Goal: Task Accomplishment & Management: Use online tool/utility

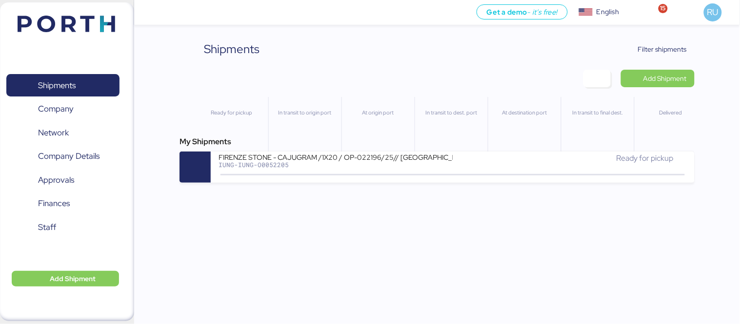
click at [670, 62] on div "Shipments Clear Filters Filter shipments Add Shipment Ready for pickup In trans…" at bounding box center [436, 111] width 515 height 142
click at [659, 42] on span "Filter shipments" at bounding box center [655, 49] width 61 height 14
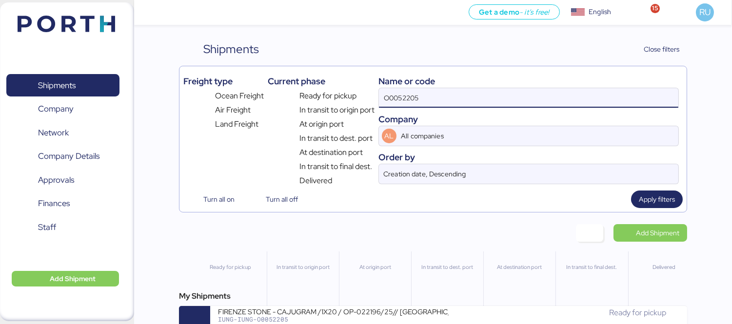
click at [469, 96] on input "O0052205" at bounding box center [528, 98] width 299 height 20
paste input "O0052060"
type input "O0052060"
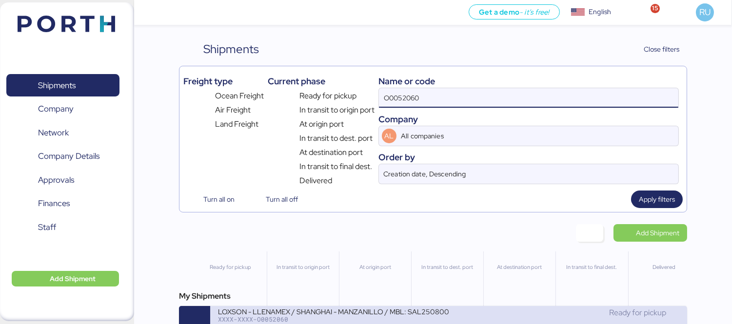
click at [385, 315] on div "LOXSON - LLENAMEX / SHANGHAI - MANZANILLO / MBL: SAL25080002 - HBL: KSSE2507103…" at bounding box center [333, 311] width 231 height 8
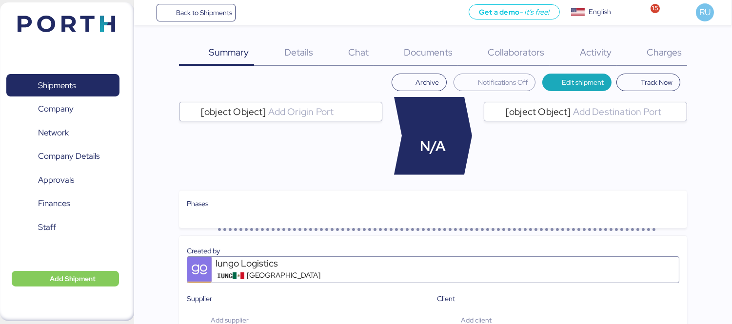
click at [658, 52] on span "Charges" at bounding box center [663, 52] width 35 height 13
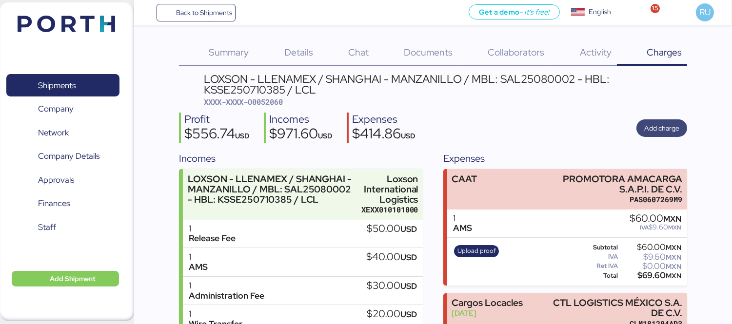
click at [656, 128] on span "Add charge" at bounding box center [661, 128] width 35 height 12
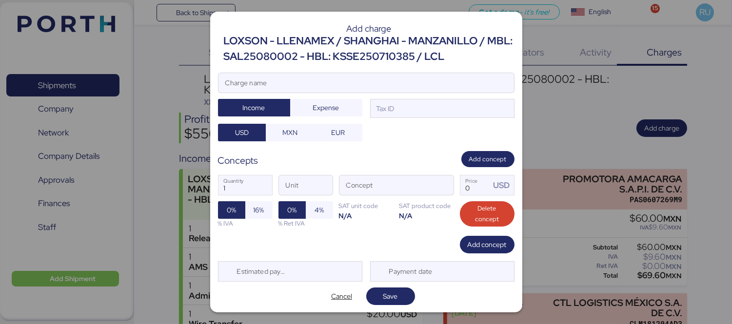
click at [413, 70] on div "Add charge LOXSON - LLENAMEX / SHANGHAI - MANZANILLO / MBL: SAL25080002 - HBL: …" at bounding box center [366, 162] width 312 height 301
click at [417, 75] on input "Charge name" at bounding box center [365, 83] width 295 height 20
type input "t"
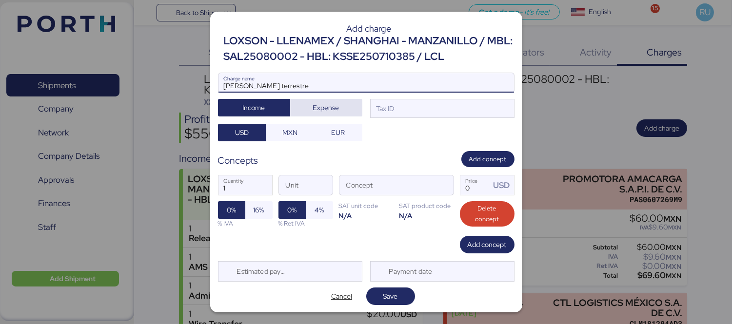
type input "[PERSON_NAME] terrestre"
click at [334, 105] on span "Expense" at bounding box center [326, 108] width 26 height 12
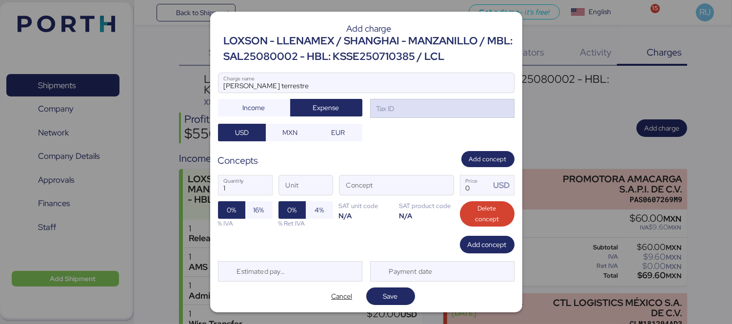
click at [402, 111] on div "Tax ID" at bounding box center [442, 109] width 144 height 20
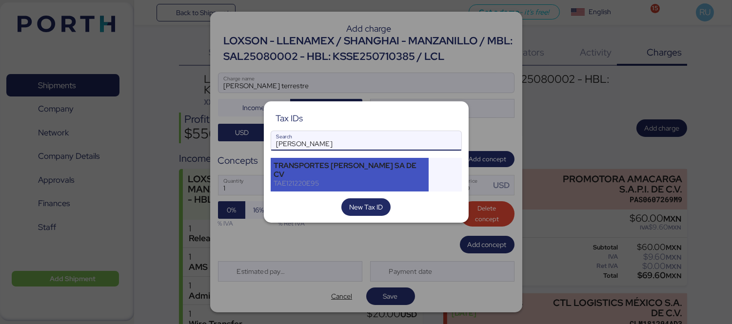
type input "[PERSON_NAME]"
click at [374, 168] on div "TRANSPORTES [PERSON_NAME] SA DE CV" at bounding box center [350, 170] width 152 height 18
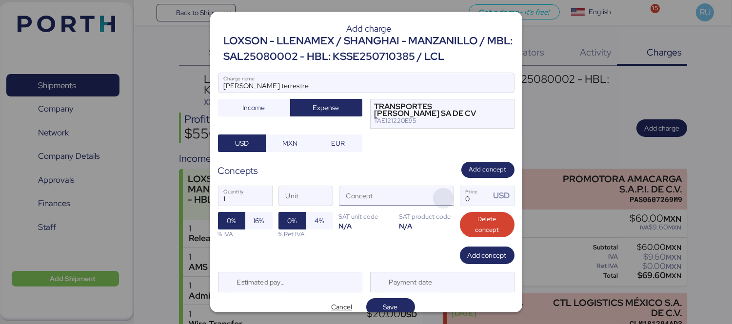
click at [434, 197] on span "button" at bounding box center [443, 198] width 20 height 20
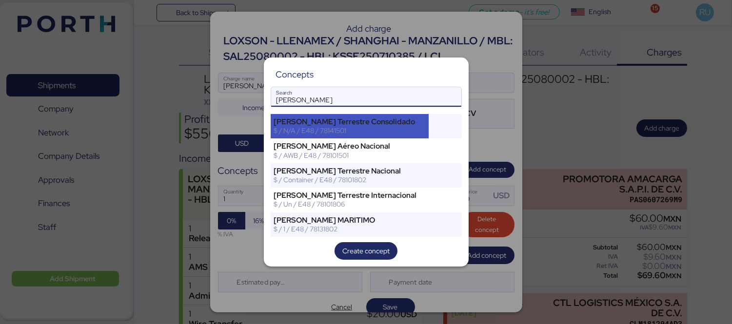
type input "[PERSON_NAME]"
click at [402, 125] on div "[PERSON_NAME] Terrestre Consolidado" at bounding box center [350, 121] width 152 height 9
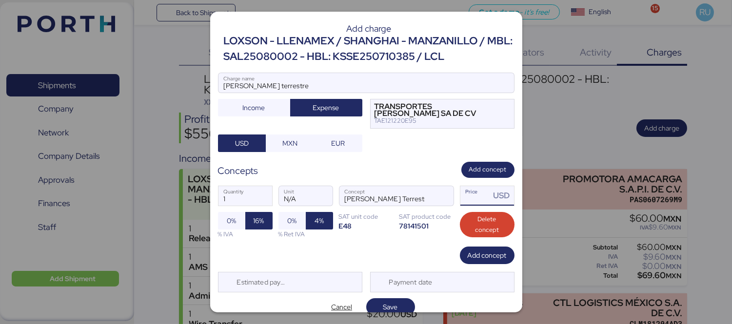
click at [467, 194] on input "Price USD" at bounding box center [475, 196] width 30 height 20
type input "0"
click at [473, 195] on input "4493.3" at bounding box center [475, 196] width 30 height 20
click at [478, 197] on input "4493.3" at bounding box center [475, 196] width 30 height 20
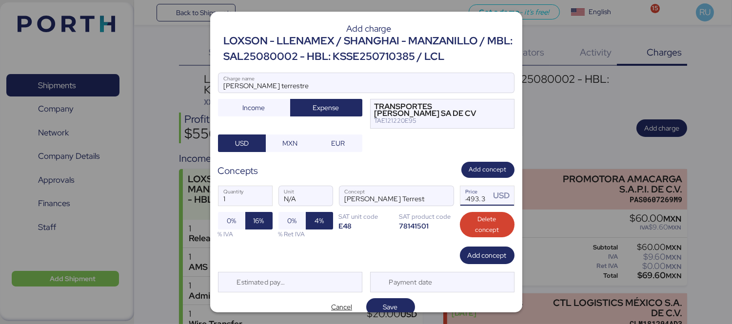
click at [476, 196] on input "4493.3" at bounding box center [475, 196] width 30 height 20
click at [473, 198] on input "4493.3" at bounding box center [475, 196] width 30 height 20
type input "4493.34"
click at [391, 308] on span "Save" at bounding box center [390, 307] width 15 height 12
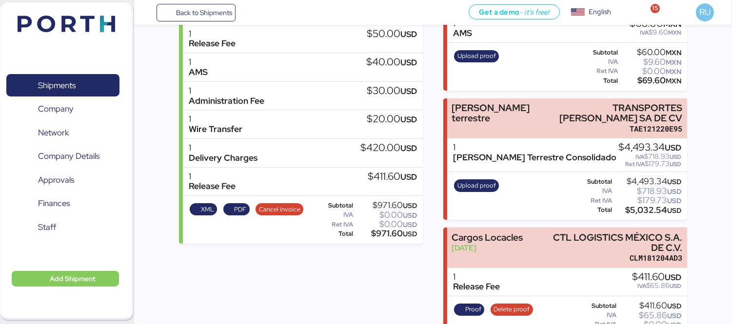
scroll to position [221, 0]
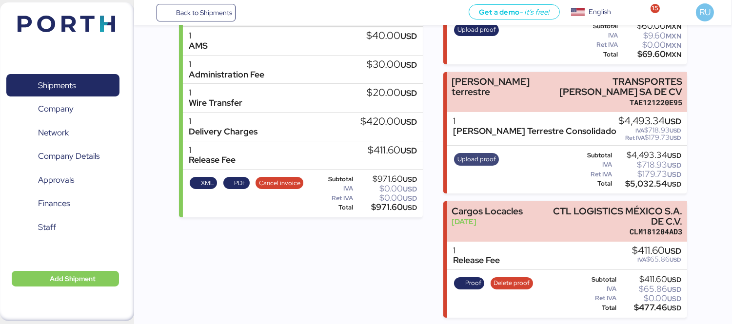
click at [483, 157] on span "Upload proof" at bounding box center [476, 159] width 39 height 11
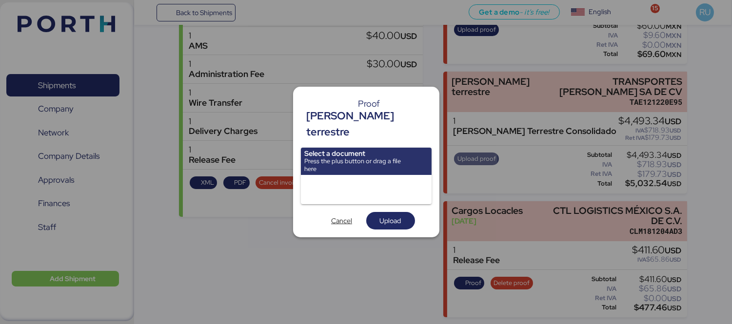
scroll to position [0, 0]
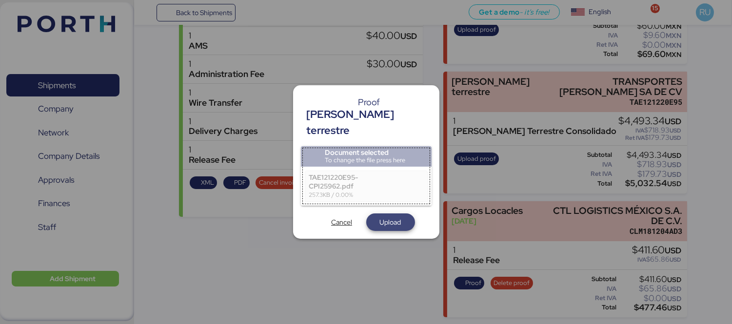
click at [387, 221] on span "Upload" at bounding box center [390, 222] width 33 height 14
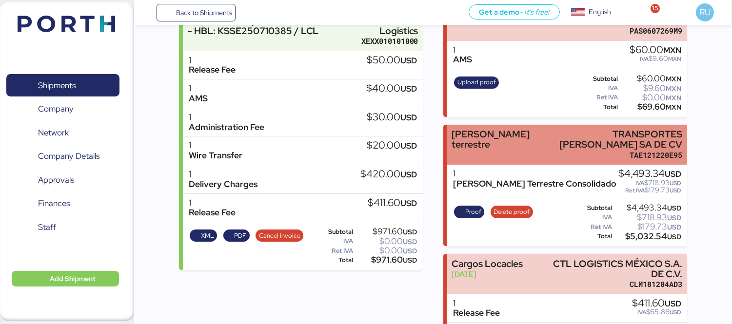
scroll to position [169, 0]
